Goal: Information Seeking & Learning: Learn about a topic

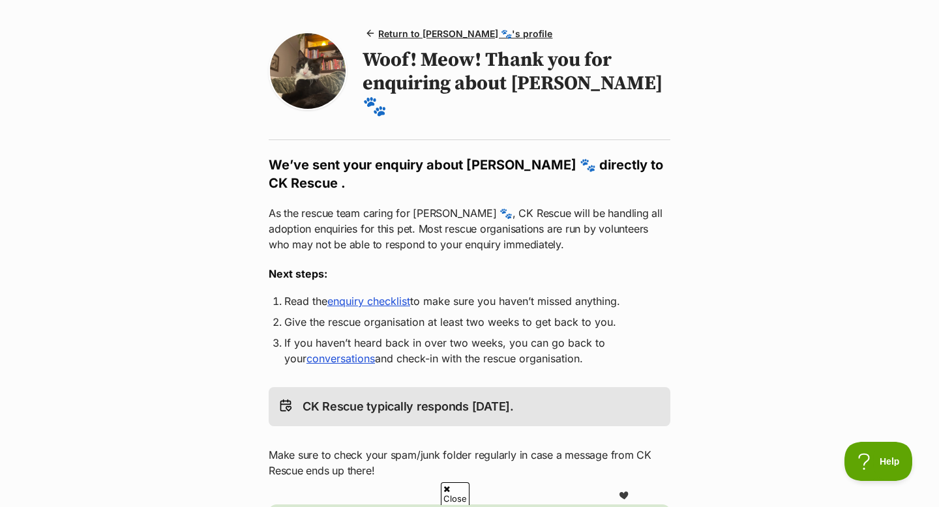
click at [383, 295] on link "enquiry checklist" at bounding box center [368, 301] width 83 height 13
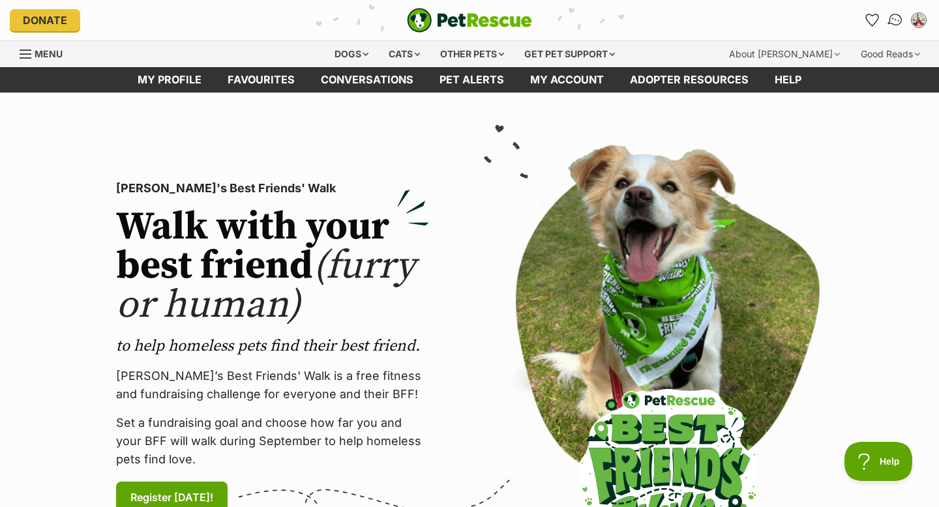
click at [891, 25] on img "Conversations" at bounding box center [896, 20] width 18 height 17
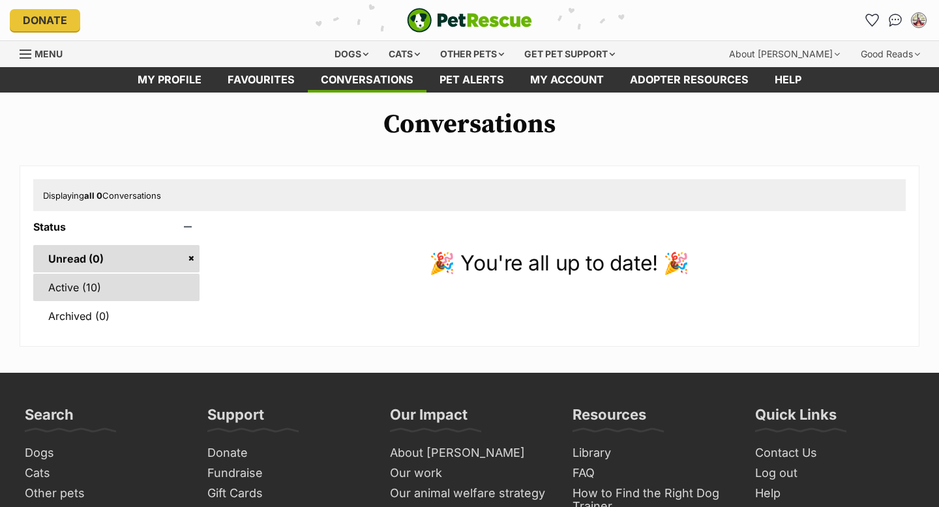
click at [110, 289] on link "Active (10)" at bounding box center [116, 287] width 166 height 27
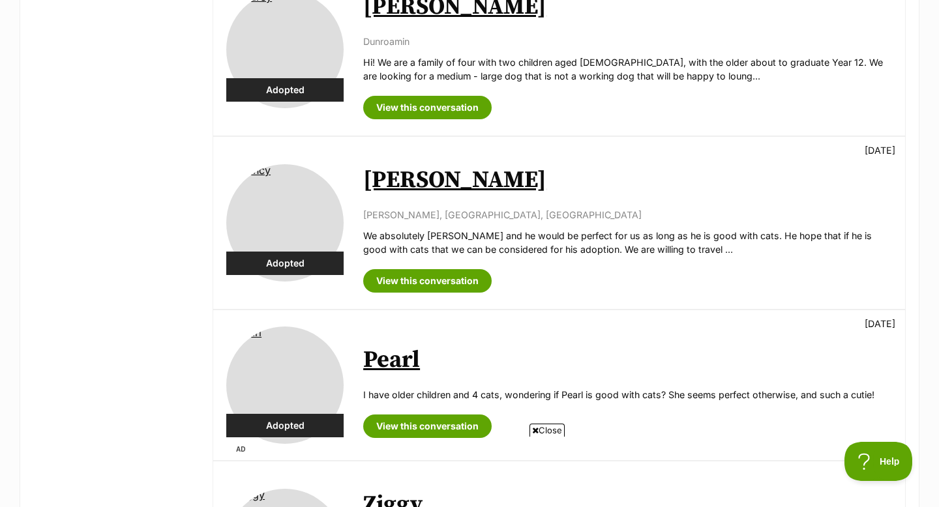
scroll to position [1297, 0]
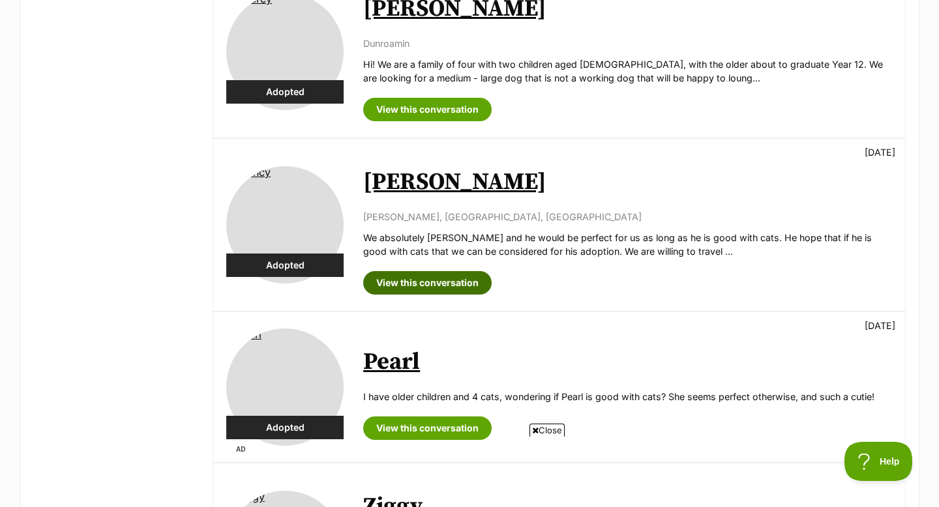
click at [396, 272] on link "View this conversation" at bounding box center [427, 282] width 128 height 23
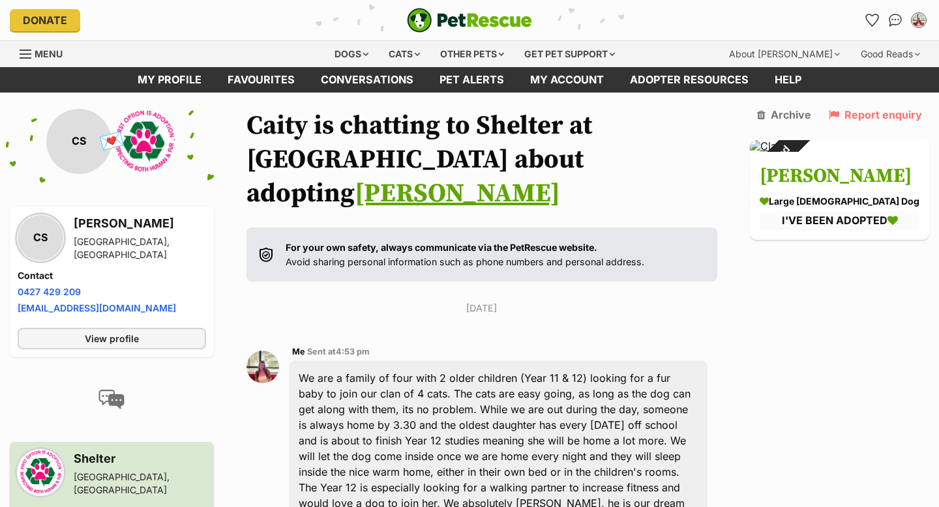
scroll to position [149, 0]
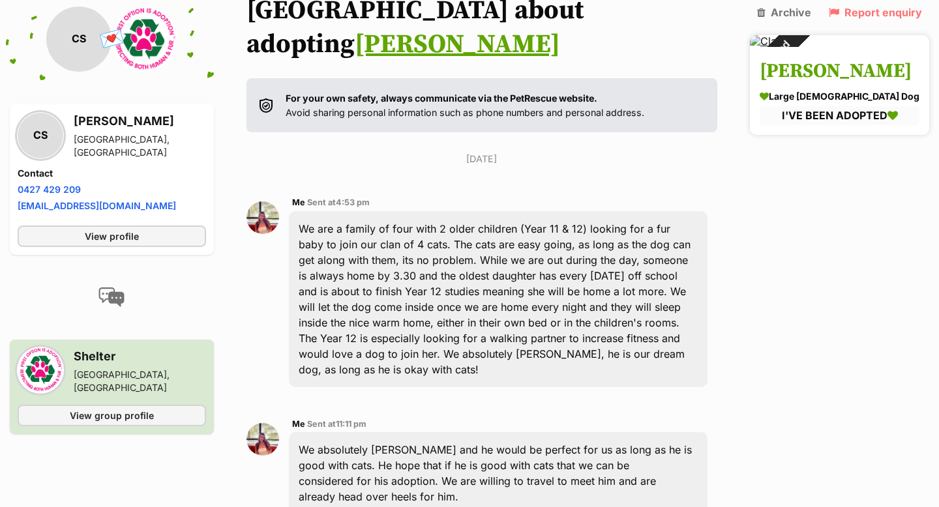
click at [810, 68] on h3 "[PERSON_NAME]" at bounding box center [839, 71] width 160 height 29
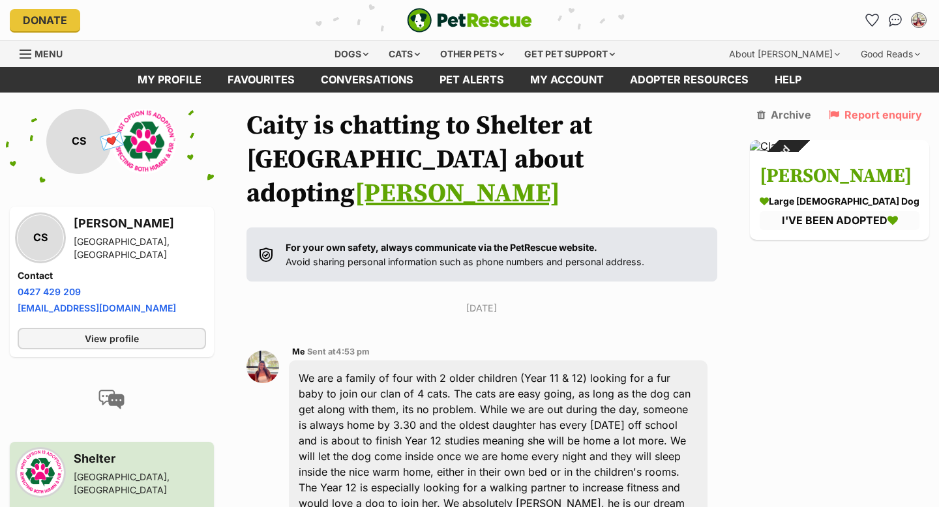
scroll to position [147, 0]
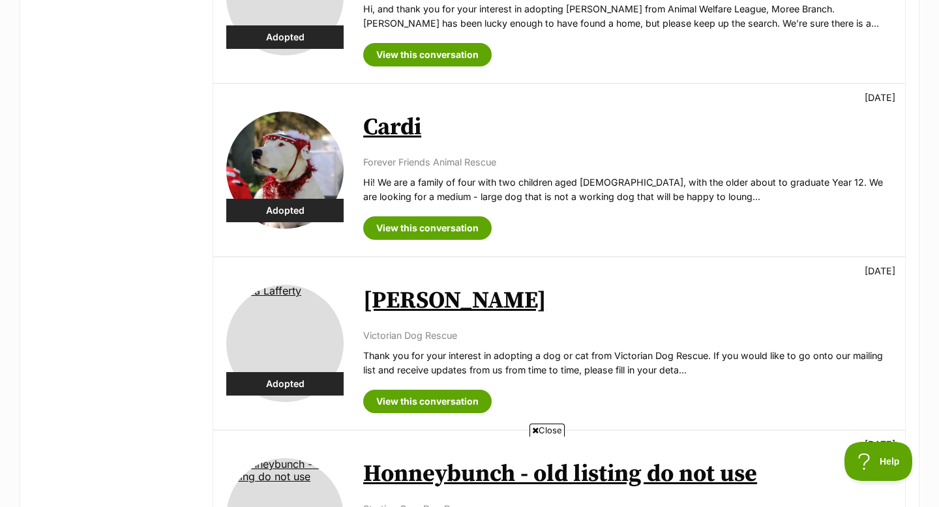
scroll to position [655, 0]
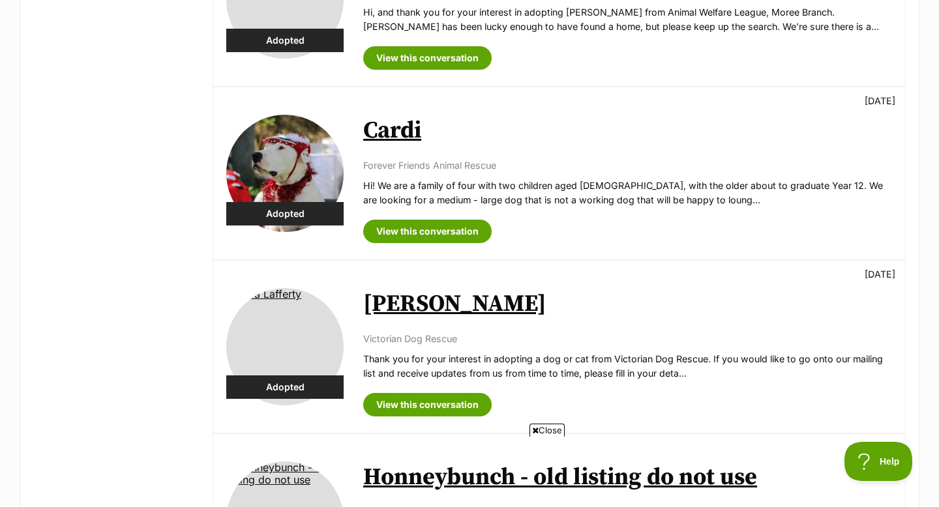
click at [405, 140] on link "Cardi" at bounding box center [392, 130] width 58 height 29
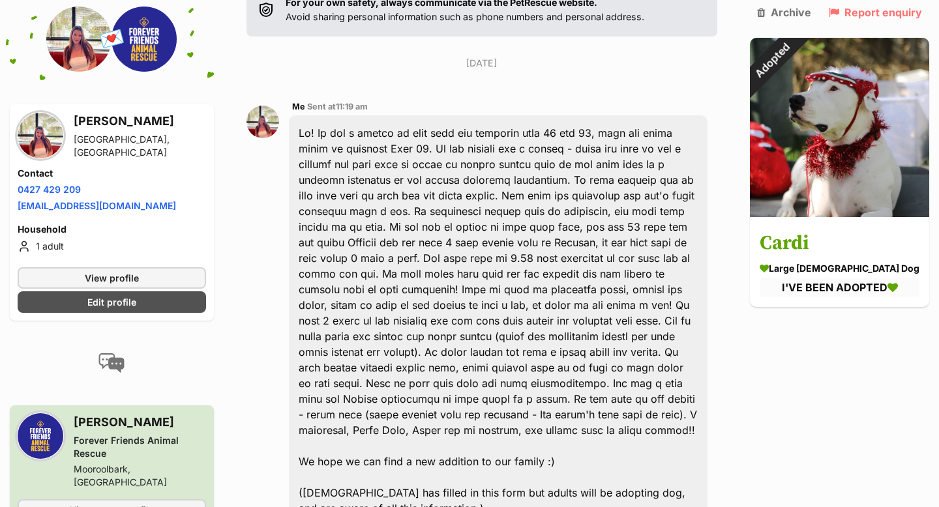
scroll to position [239, 0]
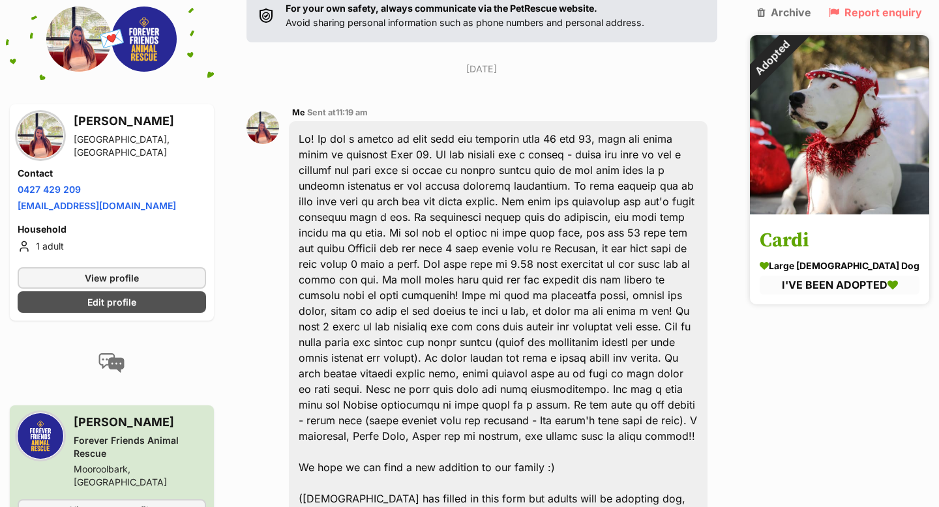
click at [813, 227] on h3 "Cardi" at bounding box center [839, 241] width 160 height 29
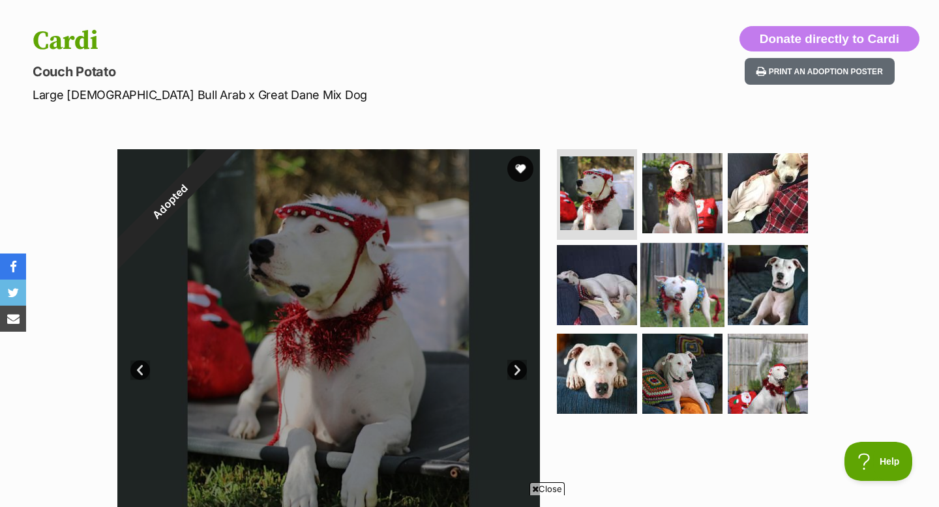
click at [666, 279] on img at bounding box center [682, 285] width 84 height 84
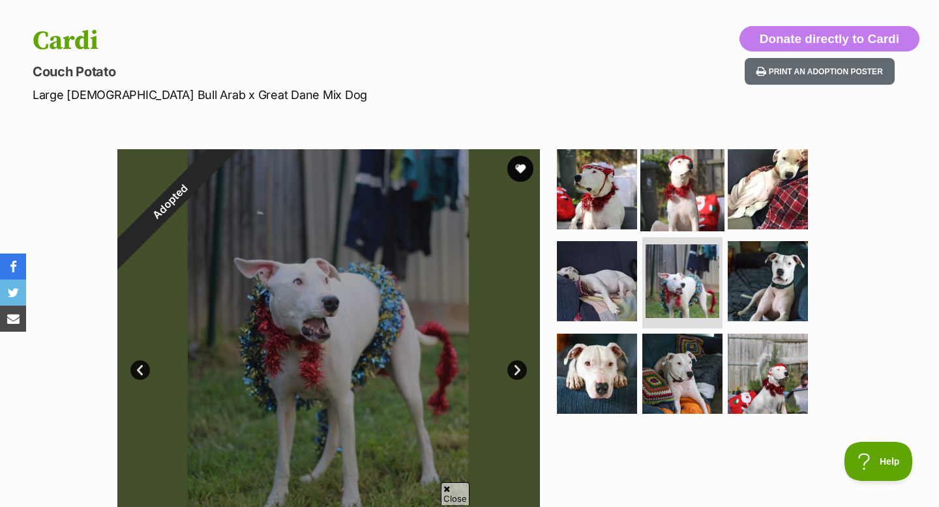
click at [686, 202] on img at bounding box center [682, 189] width 84 height 84
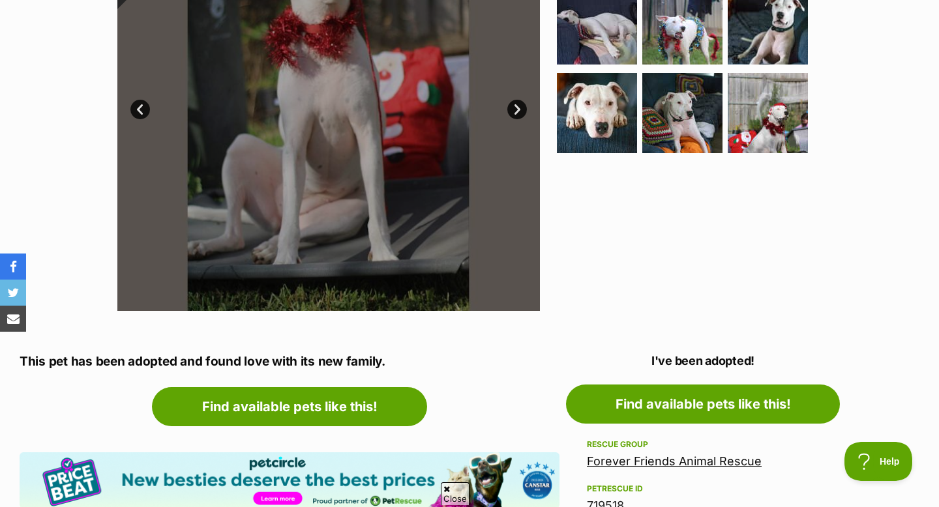
scroll to position [360, 0]
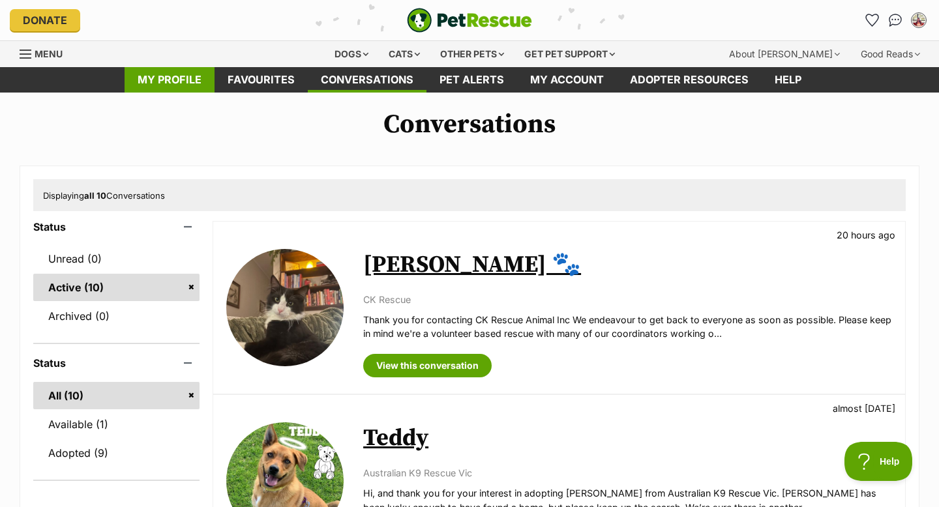
click at [195, 84] on link "My profile" at bounding box center [170, 79] width 90 height 25
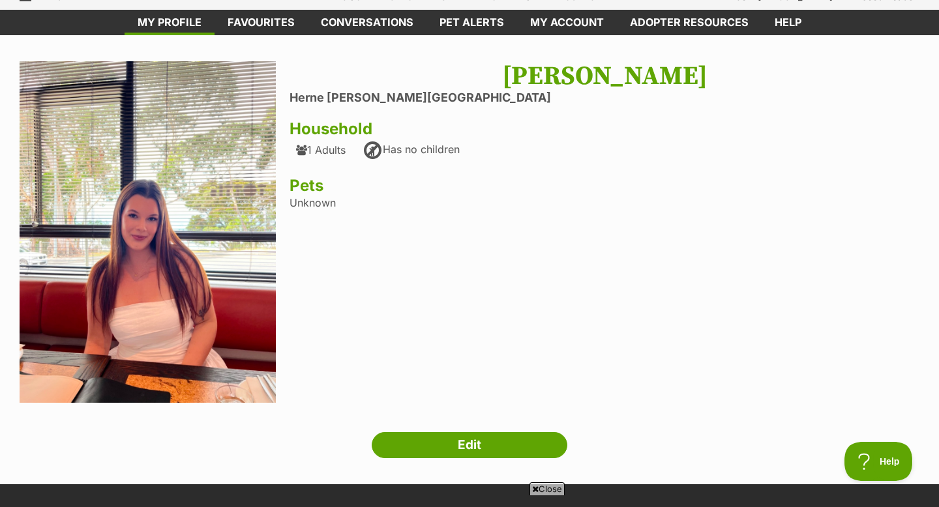
scroll to position [15, 0]
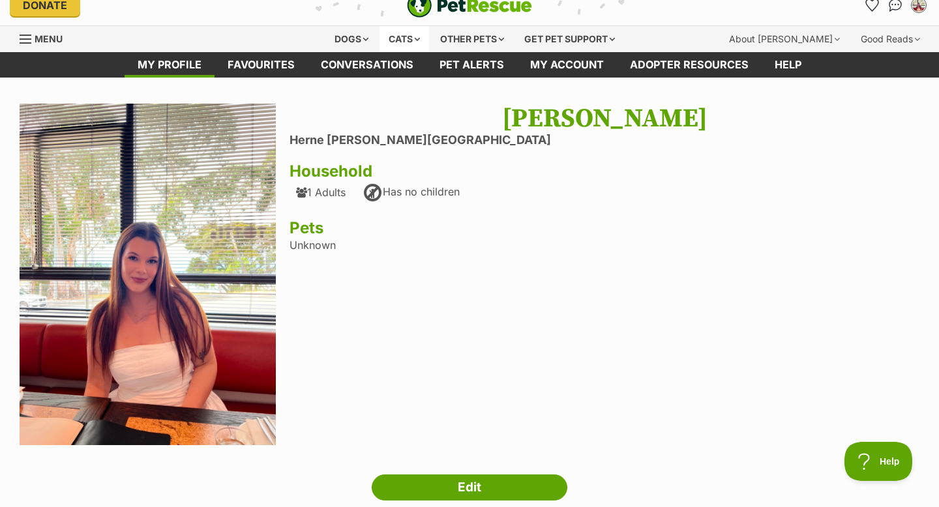
click at [405, 44] on div "Cats" at bounding box center [404, 39] width 50 height 26
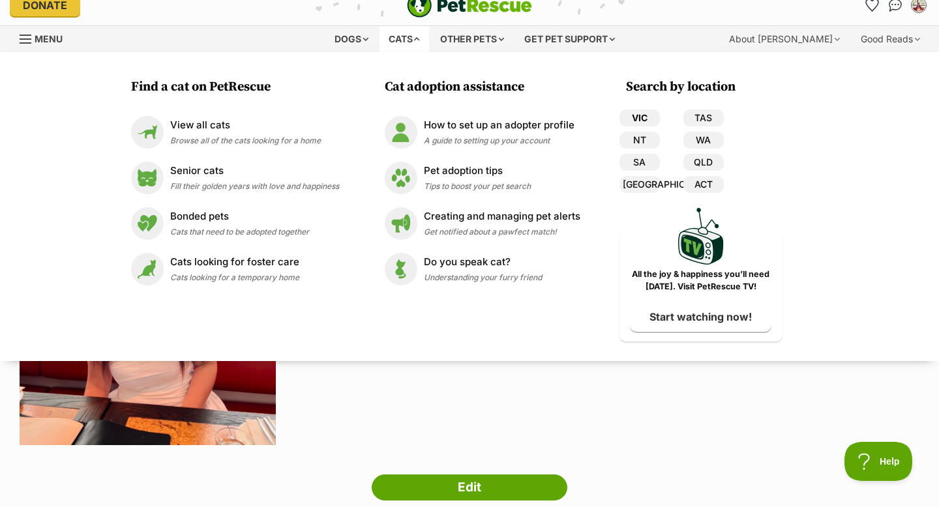
click at [643, 116] on link "VIC" at bounding box center [639, 118] width 40 height 17
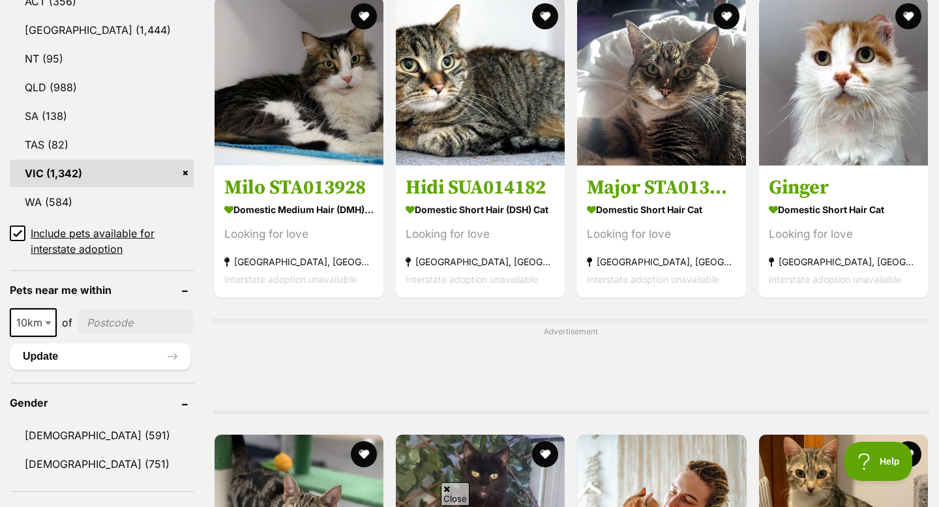
click at [38, 321] on span "10km" at bounding box center [33, 323] width 44 height 18
drag, startPoint x: 38, startPoint y: 389, endPoint x: 50, endPoint y: 388, distance: 11.2
select select "100"
click at [121, 315] on input"] "postcode" at bounding box center [139, 322] width 110 height 25
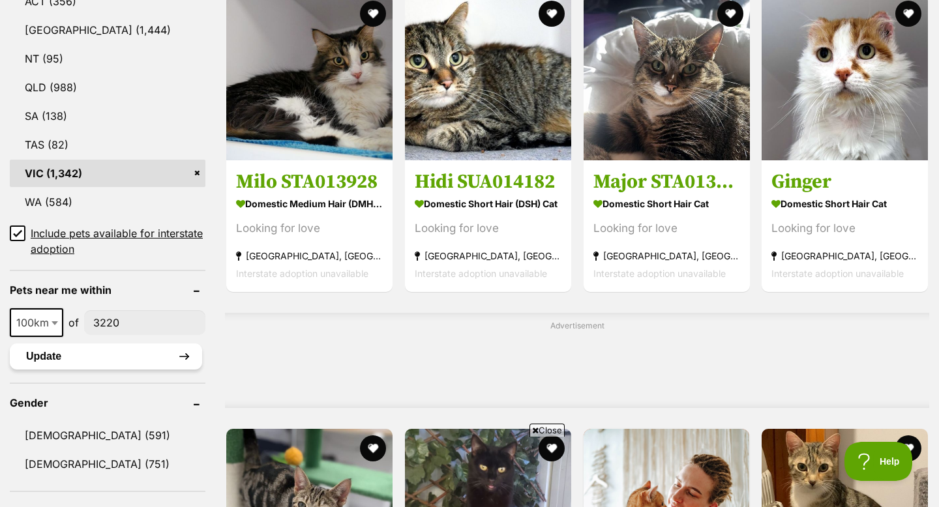
type input"] "3220"
click at [149, 357] on button "Update" at bounding box center [106, 357] width 192 height 26
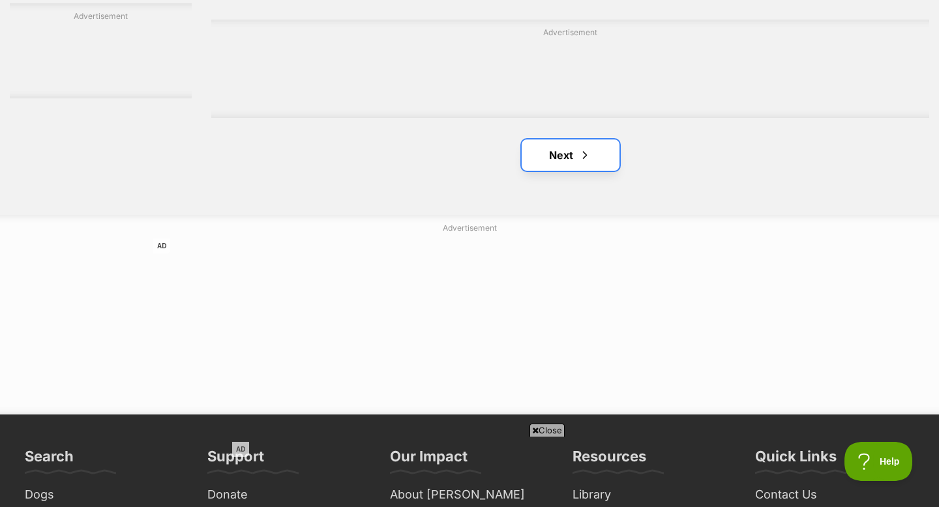
click at [571, 169] on link "Next" at bounding box center [571, 155] width 98 height 31
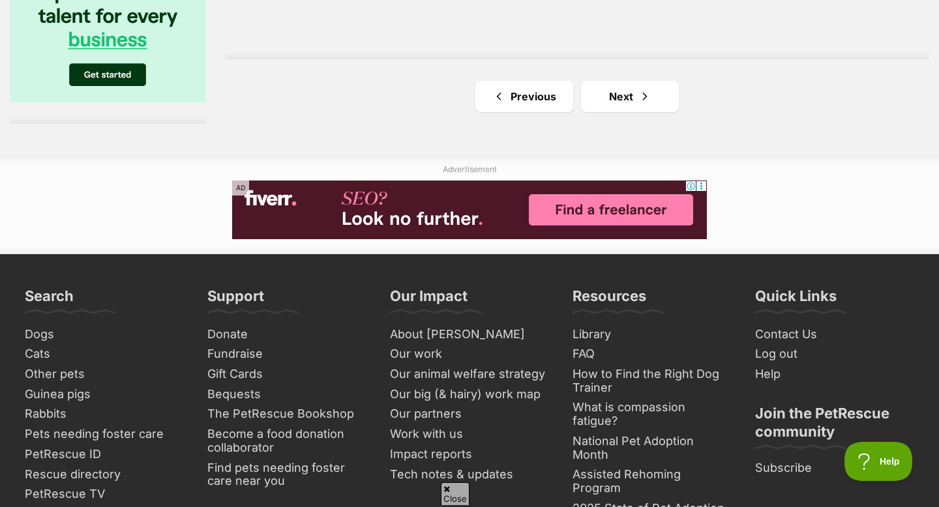
scroll to position [2308, 0]
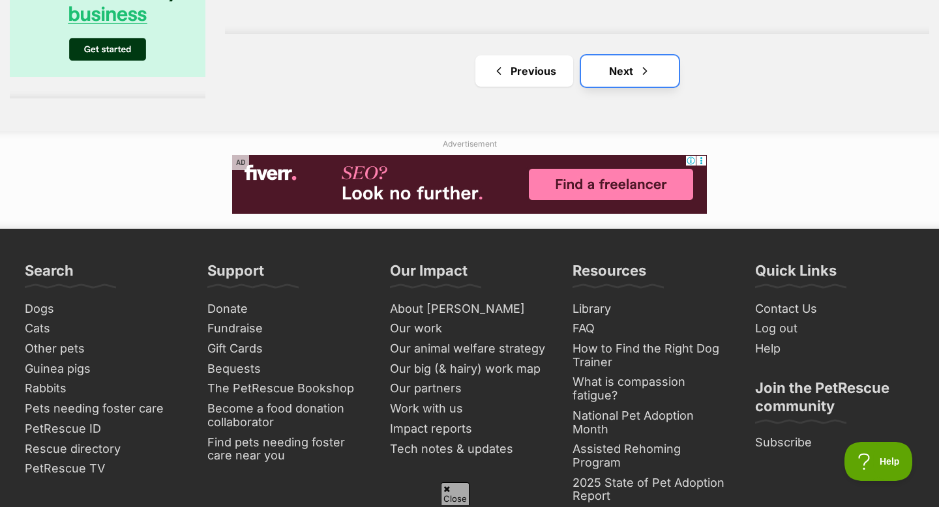
click at [641, 82] on link "Next" at bounding box center [630, 70] width 98 height 31
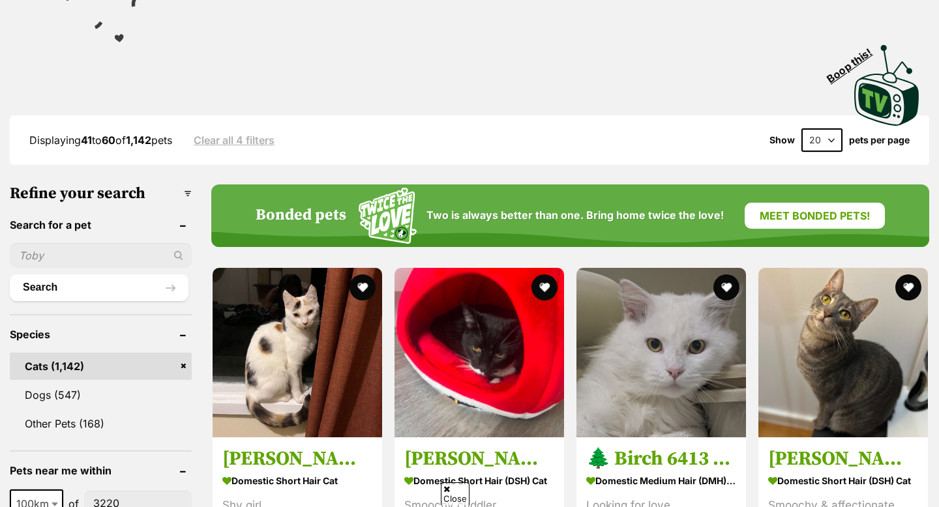
scroll to position [237, 0]
click at [807, 136] on select "20 40 60" at bounding box center [821, 139] width 41 height 23
select select "60"
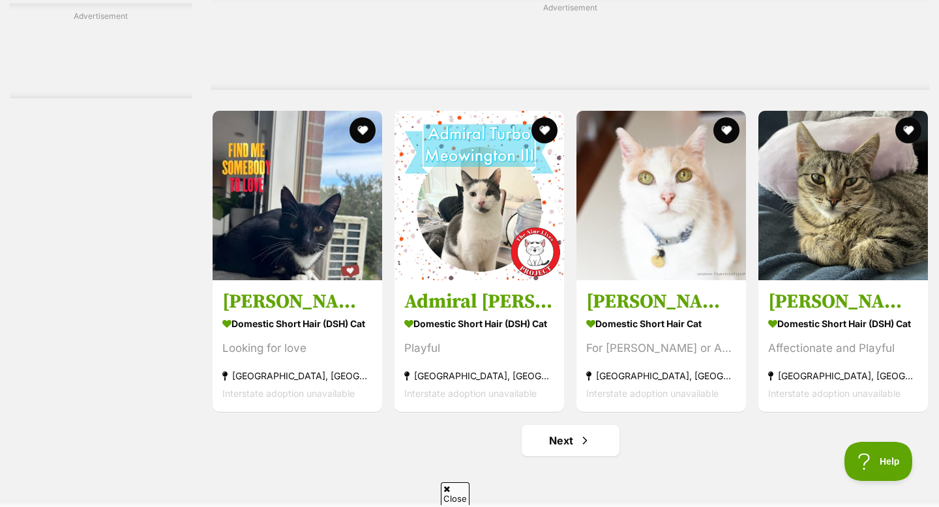
scroll to position [5947, 0]
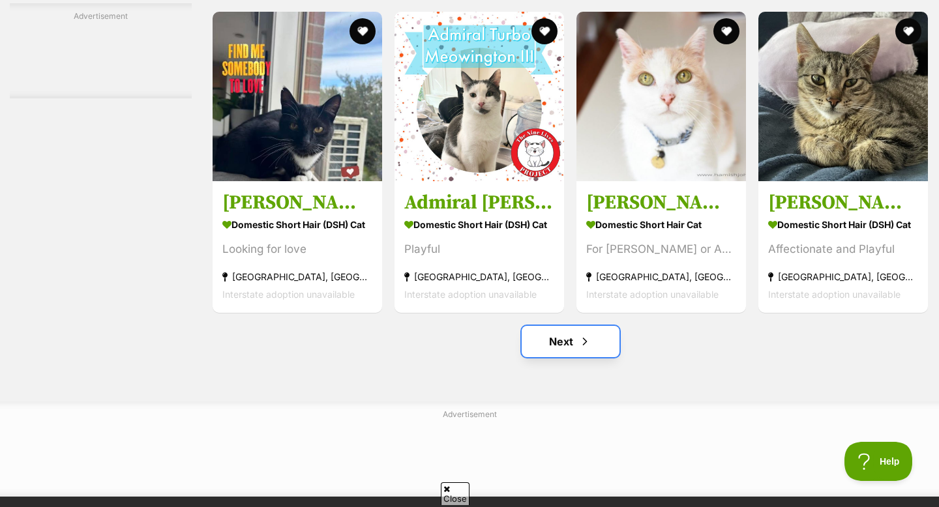
click at [574, 357] on link "Next" at bounding box center [571, 341] width 98 height 31
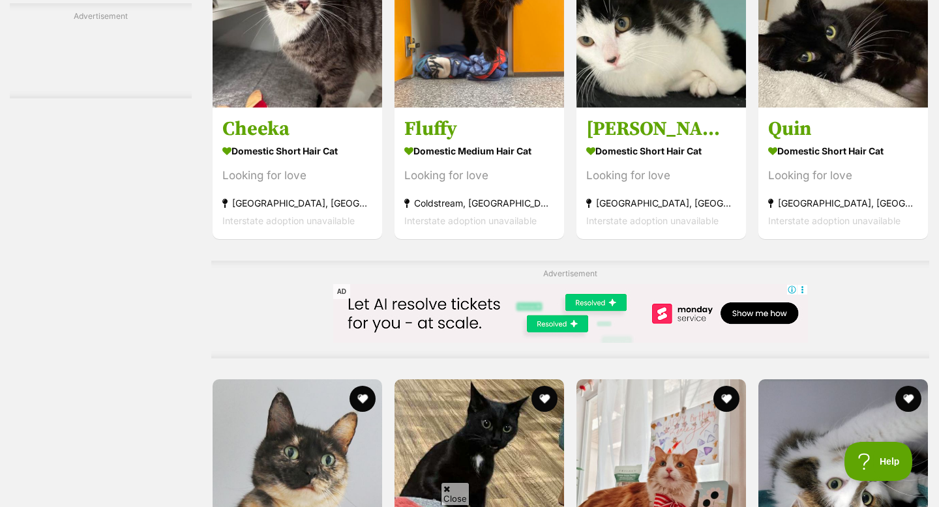
scroll to position [4630, 0]
